Goal: Use online tool/utility: Utilize a website feature to perform a specific function

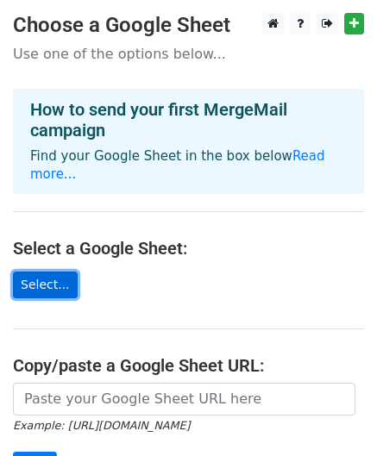
click at [36, 272] on link "Select..." at bounding box center [45, 285] width 65 height 27
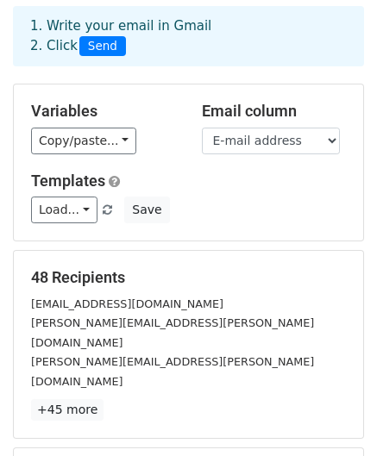
scroll to position [70, 0]
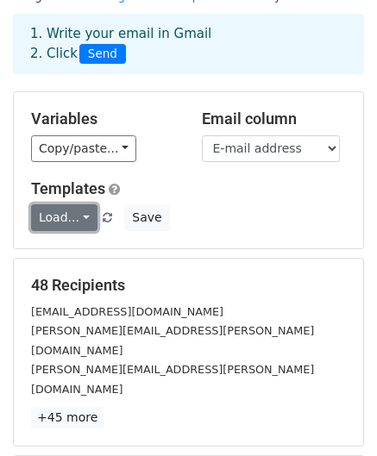
click at [82, 216] on link "Load..." at bounding box center [64, 217] width 66 height 27
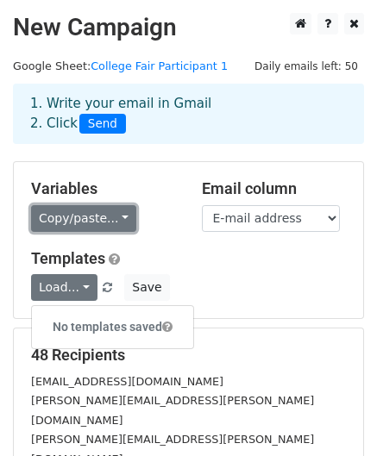
click at [115, 220] on link "Copy/paste..." at bounding box center [83, 218] width 105 height 27
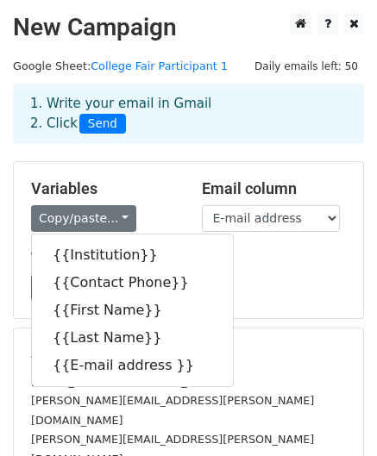
click at [163, 182] on h5 "Variables" at bounding box center [103, 188] width 145 height 19
